Goal: Find specific page/section: Find specific page/section

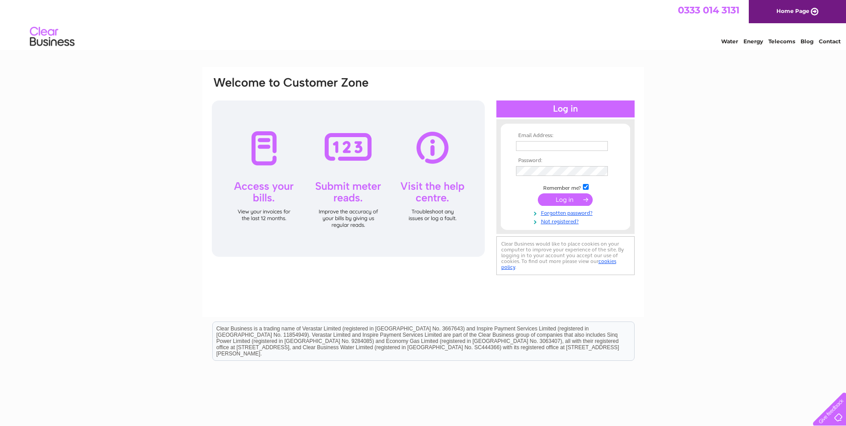
click at [529, 143] on input "text" at bounding box center [562, 146] width 92 height 10
type input "riversidelivingston@hotmail.com"
click at [538, 194] on input "submit" at bounding box center [565, 200] width 55 height 12
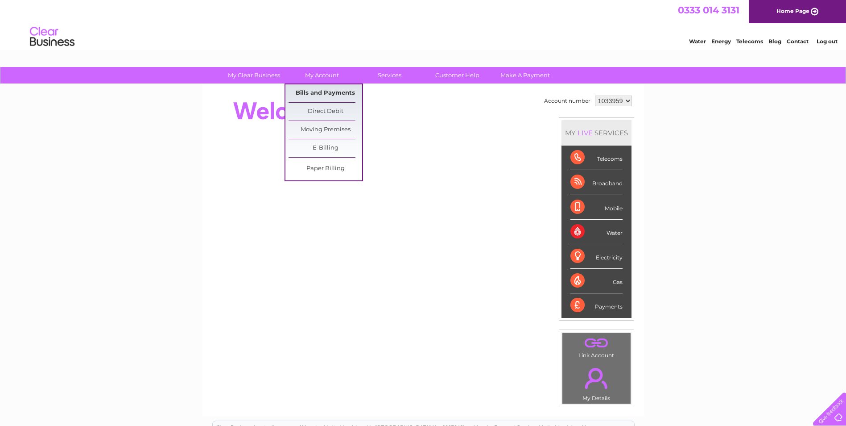
click at [325, 93] on link "Bills and Payments" at bounding box center [326, 93] width 74 height 18
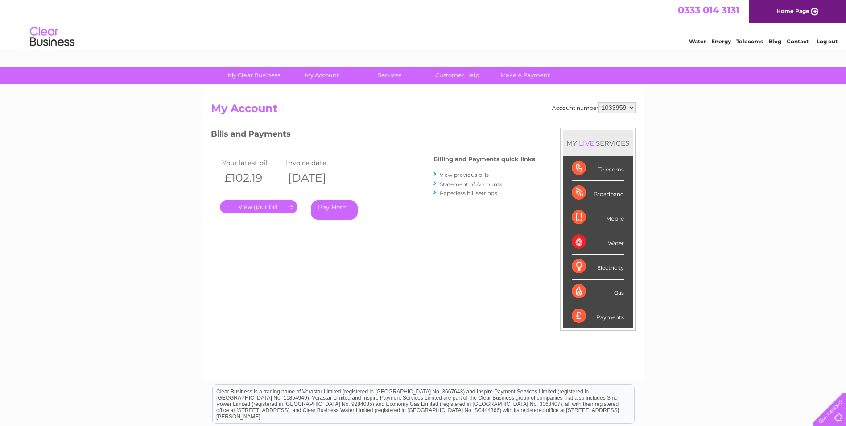
click at [273, 209] on link "." at bounding box center [259, 206] width 78 height 13
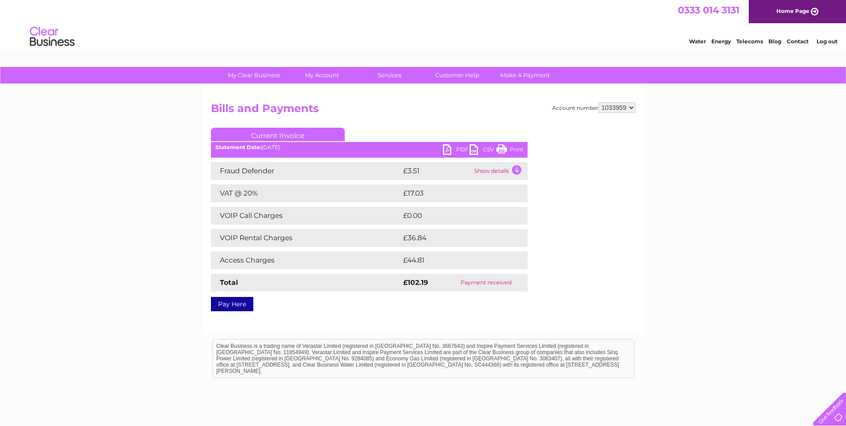
click at [449, 147] on link "PDF" at bounding box center [456, 150] width 27 height 13
